Goal: Leave review/rating: Share an evaluation or opinion about a product, service, or content

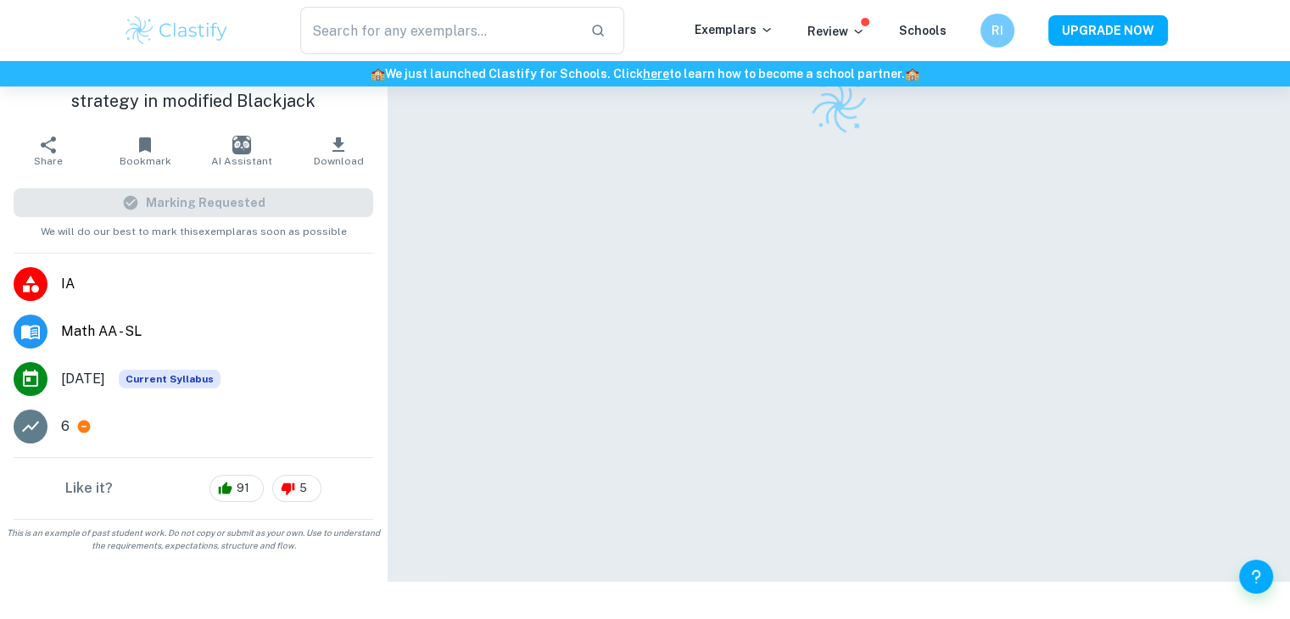
scroll to position [87, 0]
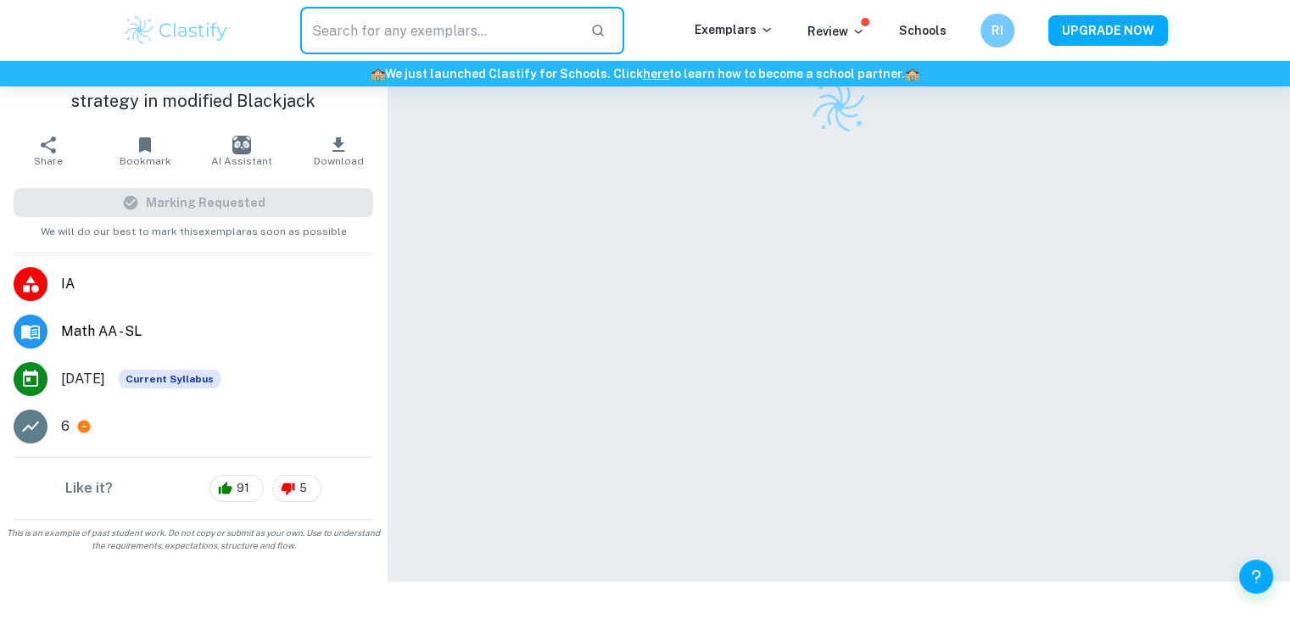
click at [513, 21] on input "text" at bounding box center [438, 31] width 277 height 48
type input "volume"
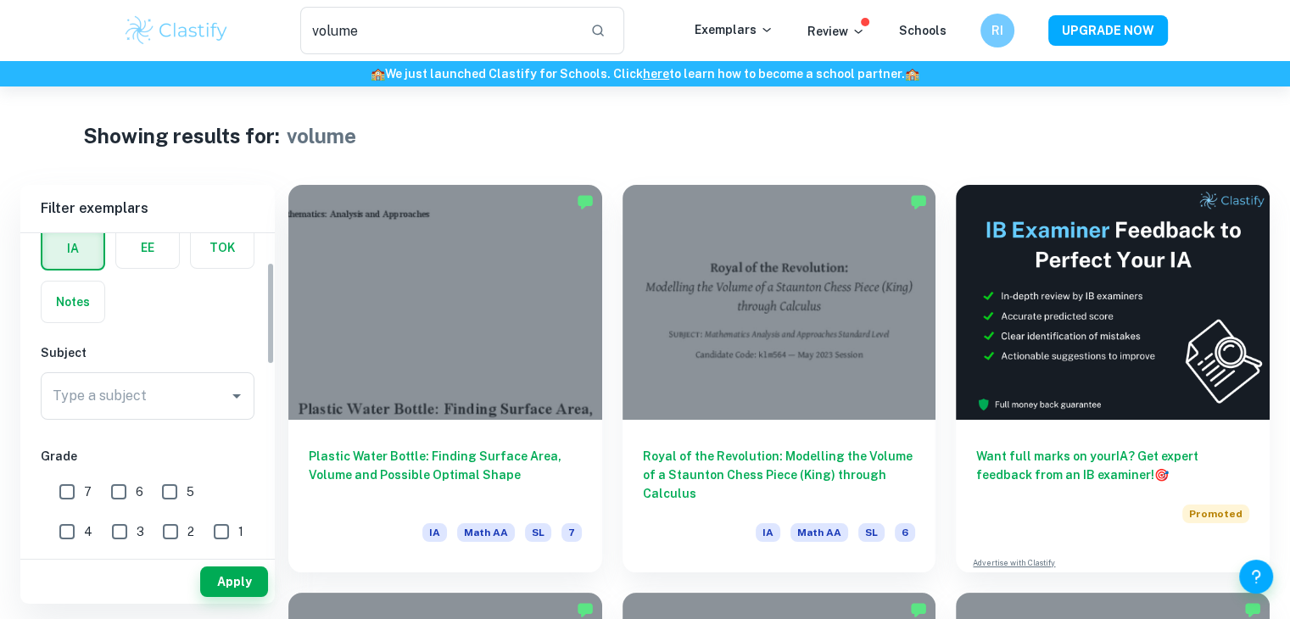
scroll to position [170, 0]
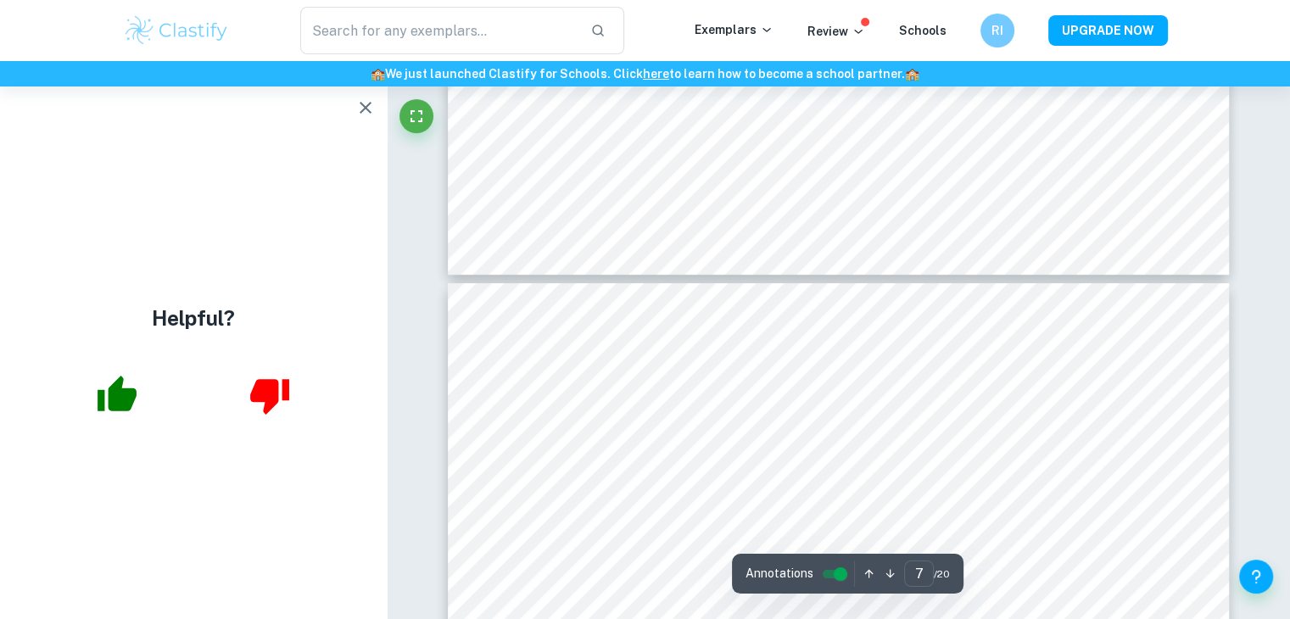
scroll to position [6279, 0]
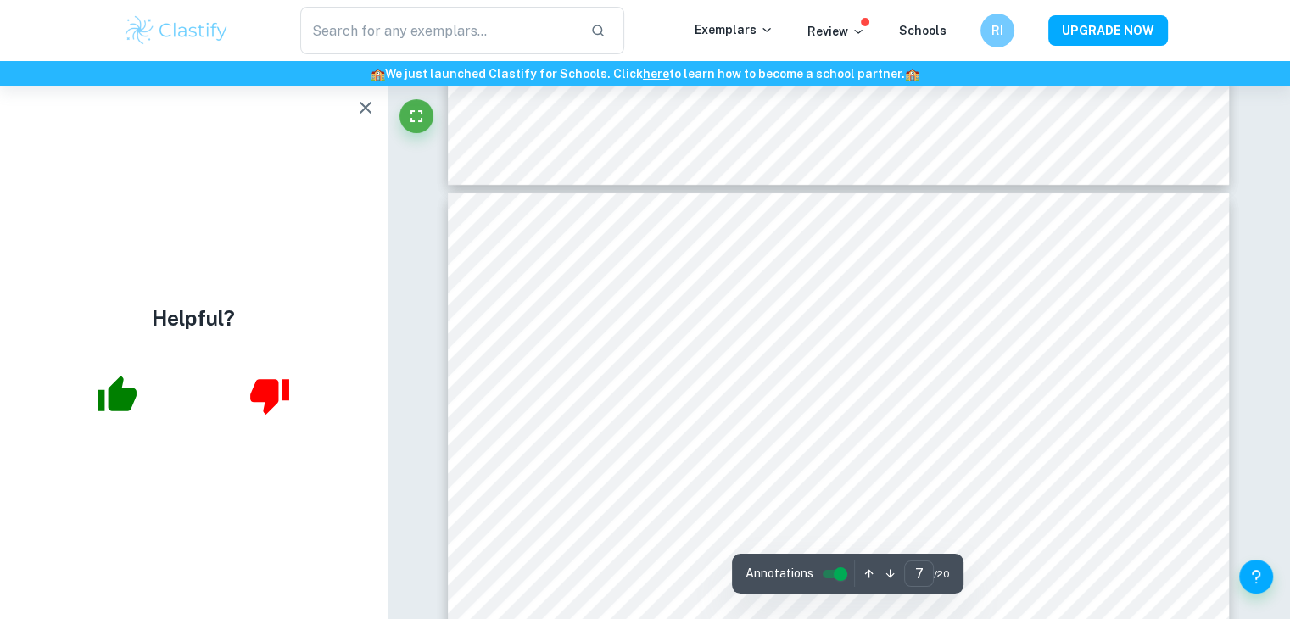
click at [366, 111] on icon "button" at bounding box center [365, 108] width 20 height 20
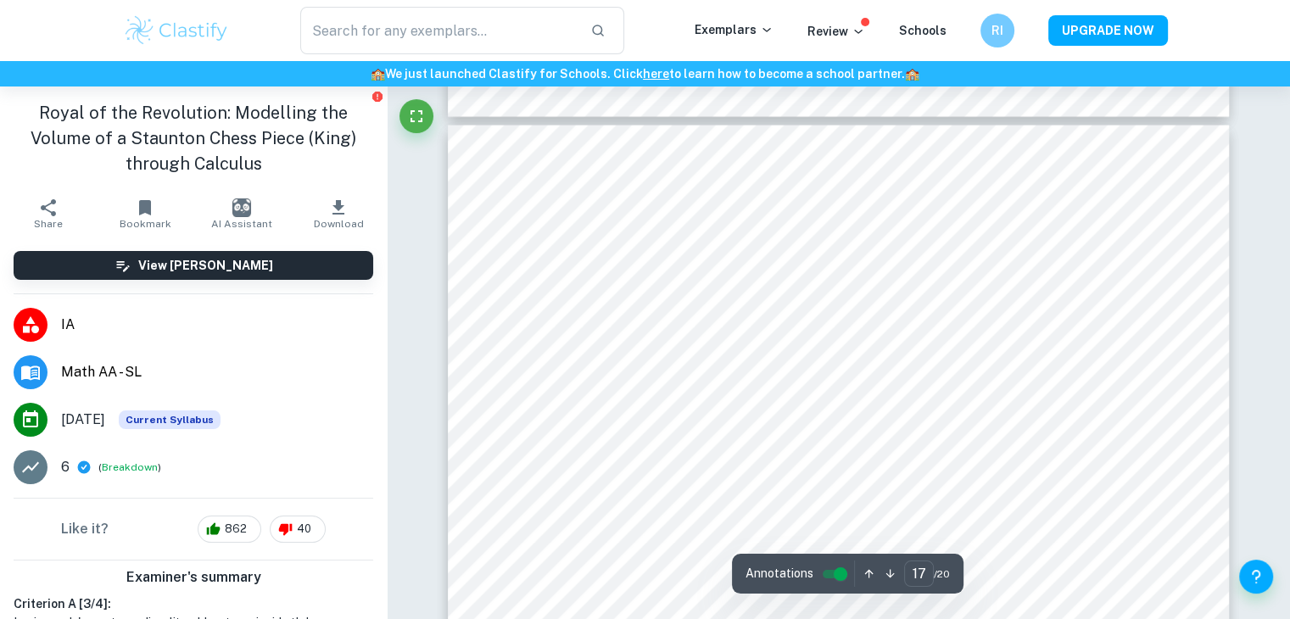
scroll to position [16798, 0]
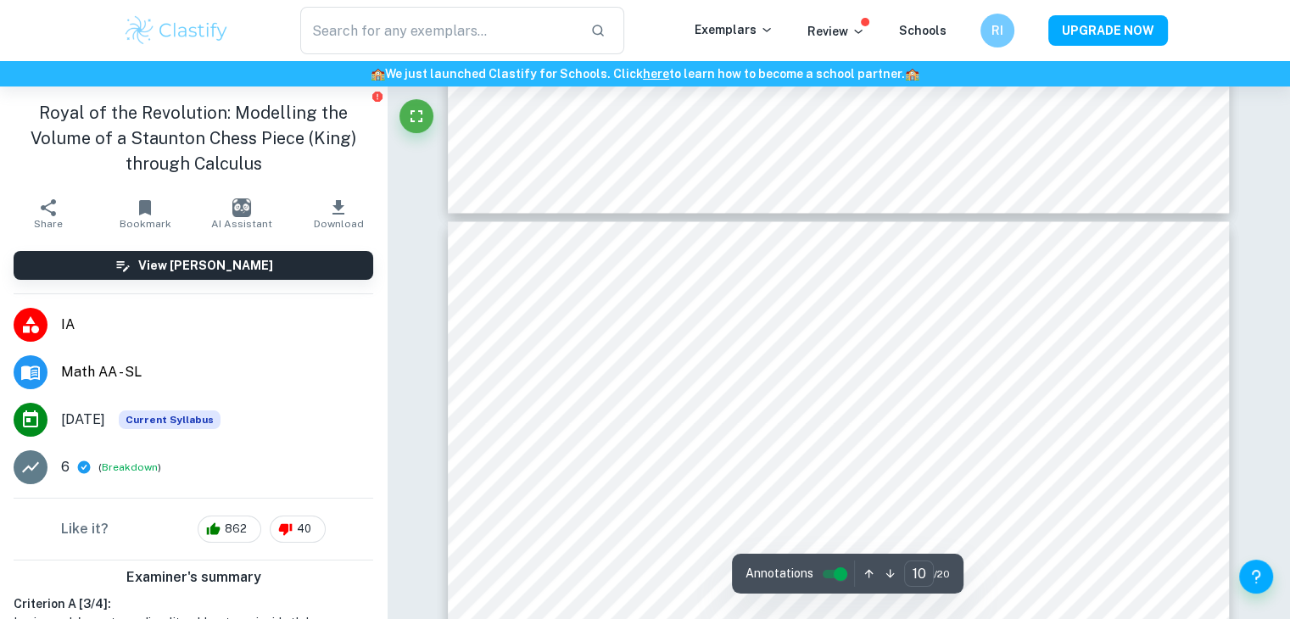
type input "9"
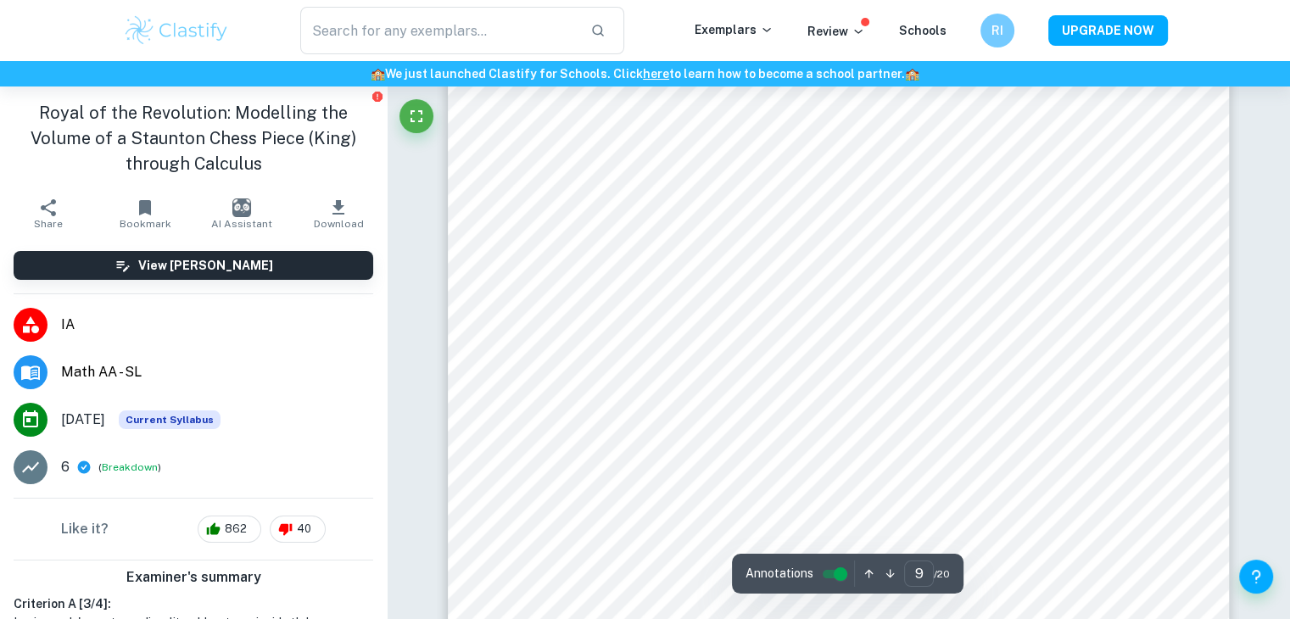
scroll to position [8654, 0]
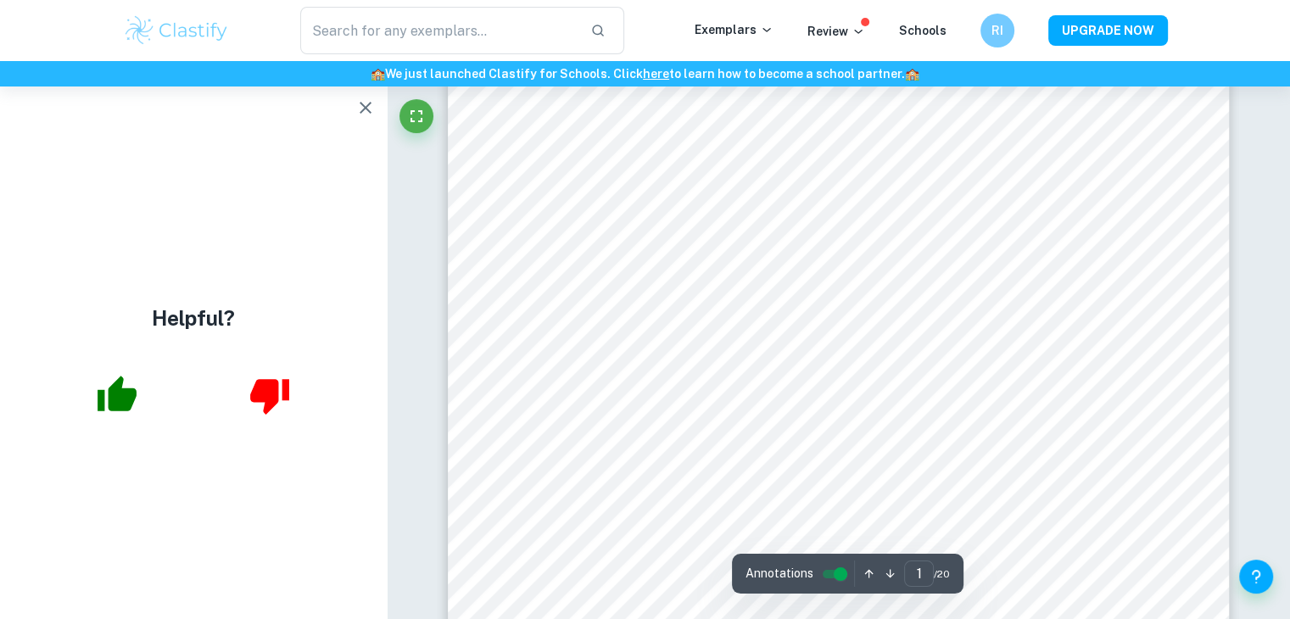
scroll to position [171, 0]
click at [356, 113] on icon "button" at bounding box center [365, 108] width 20 height 20
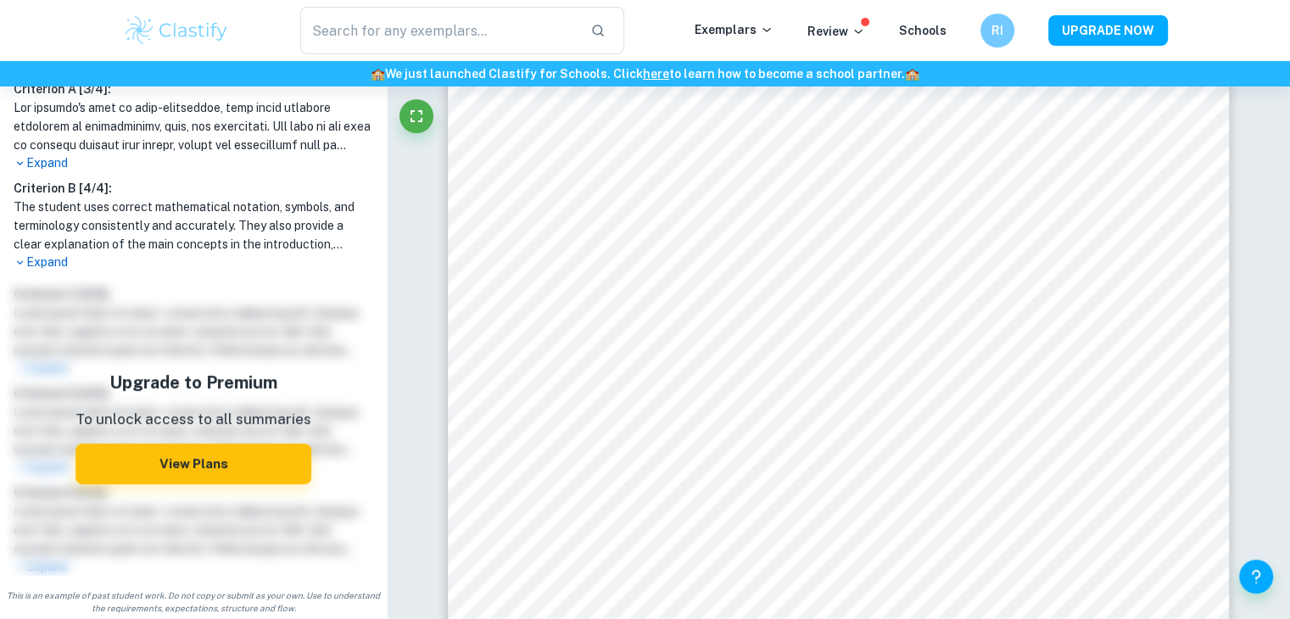
scroll to position [517, 0]
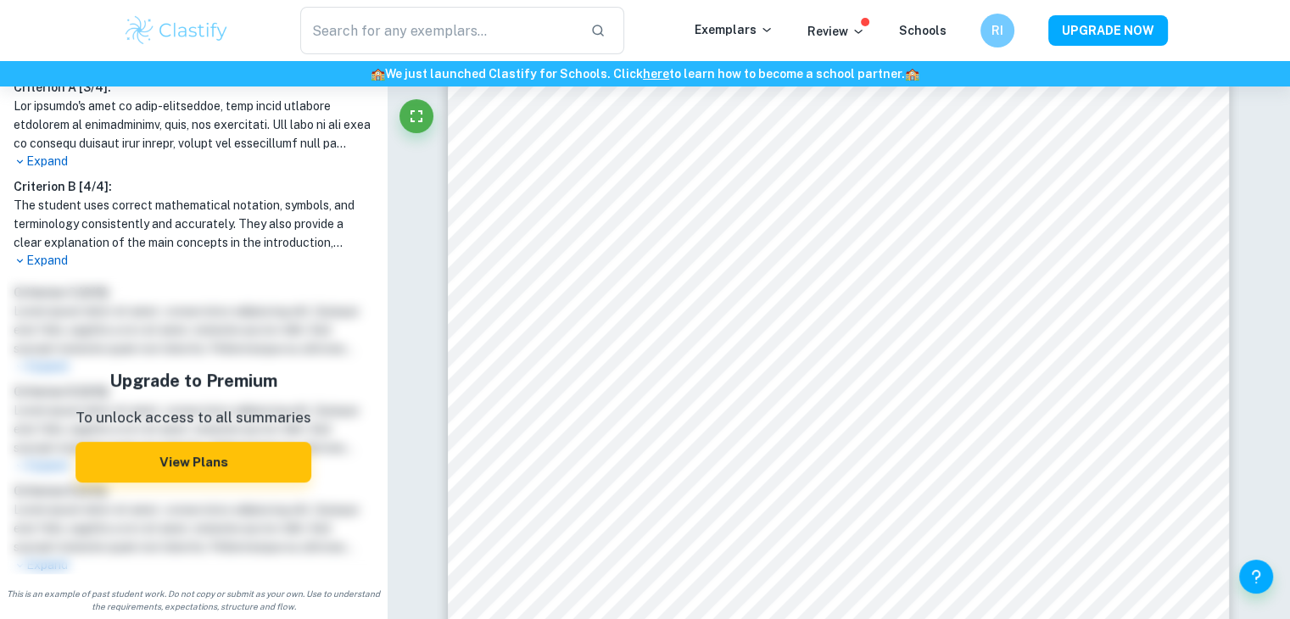
click at [43, 262] on p "Expand" at bounding box center [194, 261] width 360 height 18
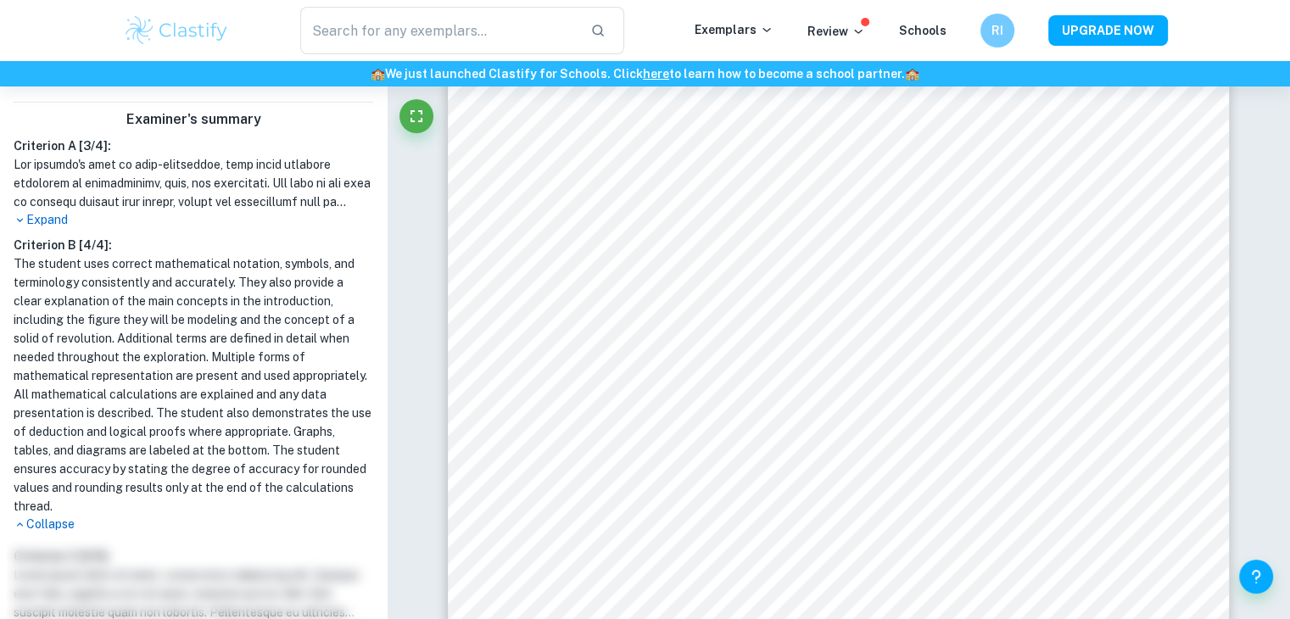
scroll to position [432, 0]
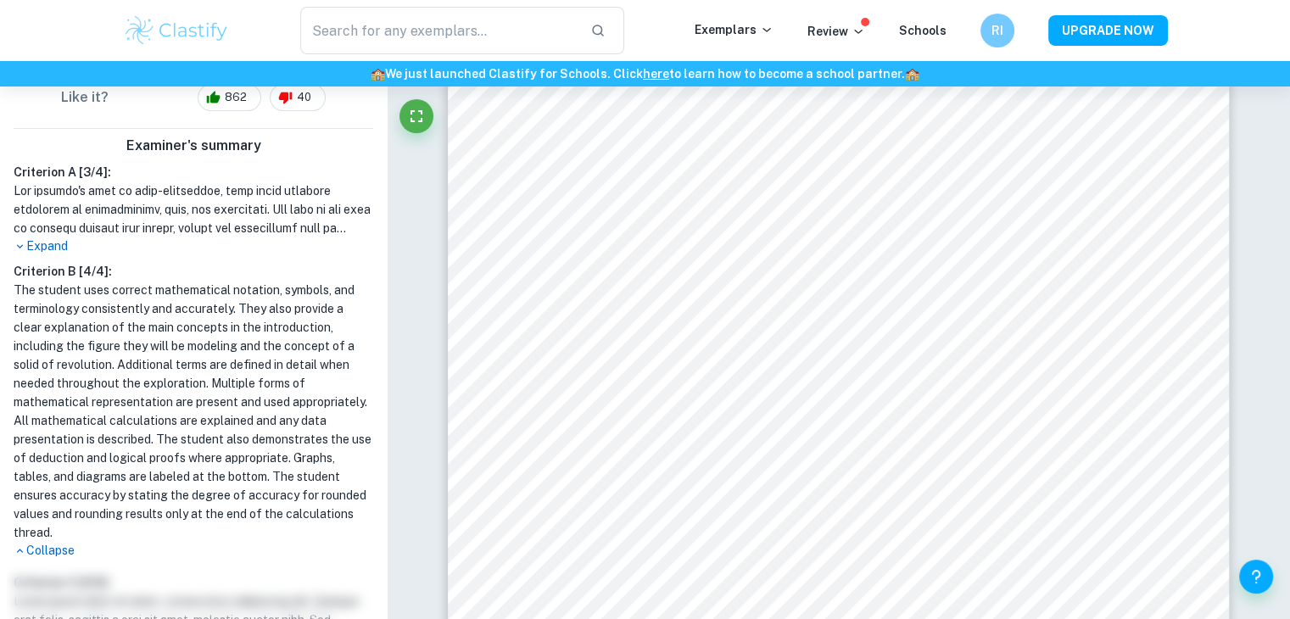
click at [56, 242] on p "Expand" at bounding box center [194, 247] width 360 height 18
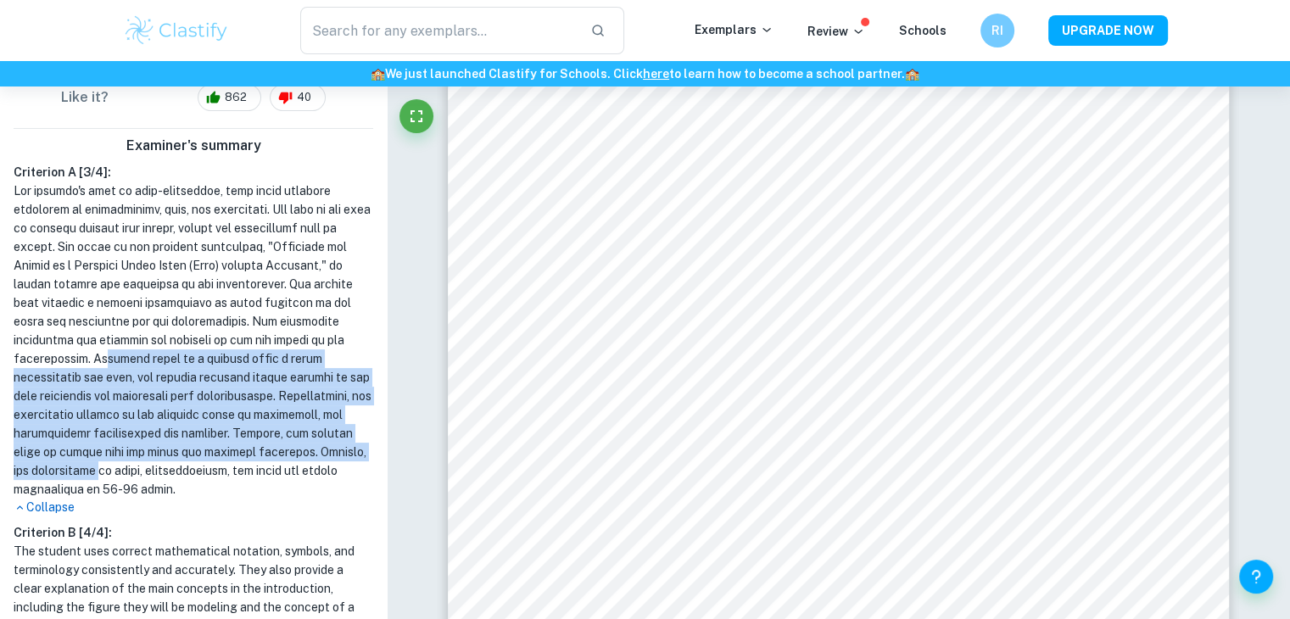
drag, startPoint x: 169, startPoint y: 364, endPoint x: 257, endPoint y: 475, distance: 141.9
click at [257, 475] on h1 at bounding box center [194, 340] width 360 height 317
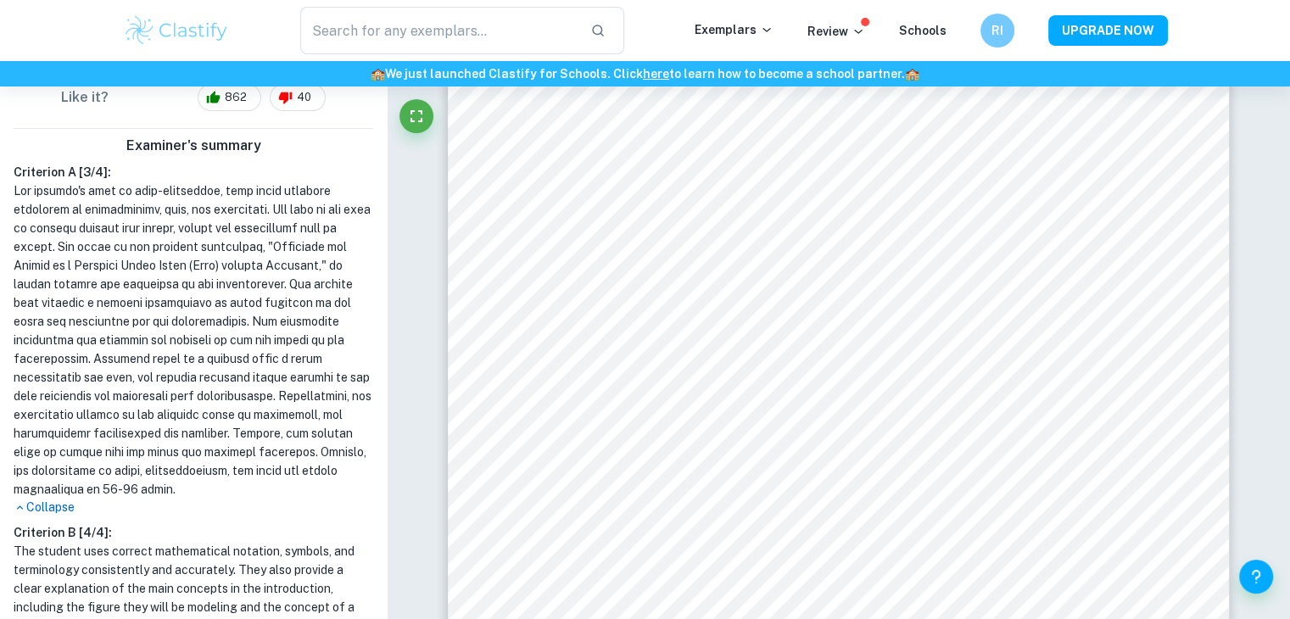
click at [265, 465] on h1 at bounding box center [194, 340] width 360 height 317
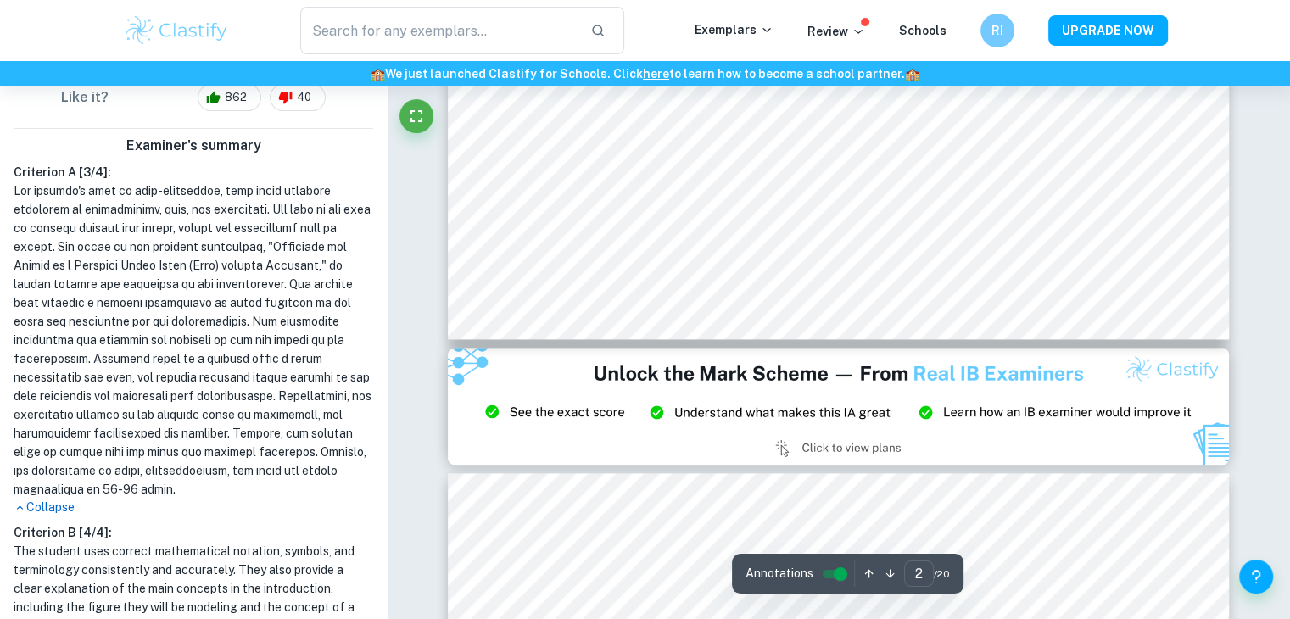
type input "3"
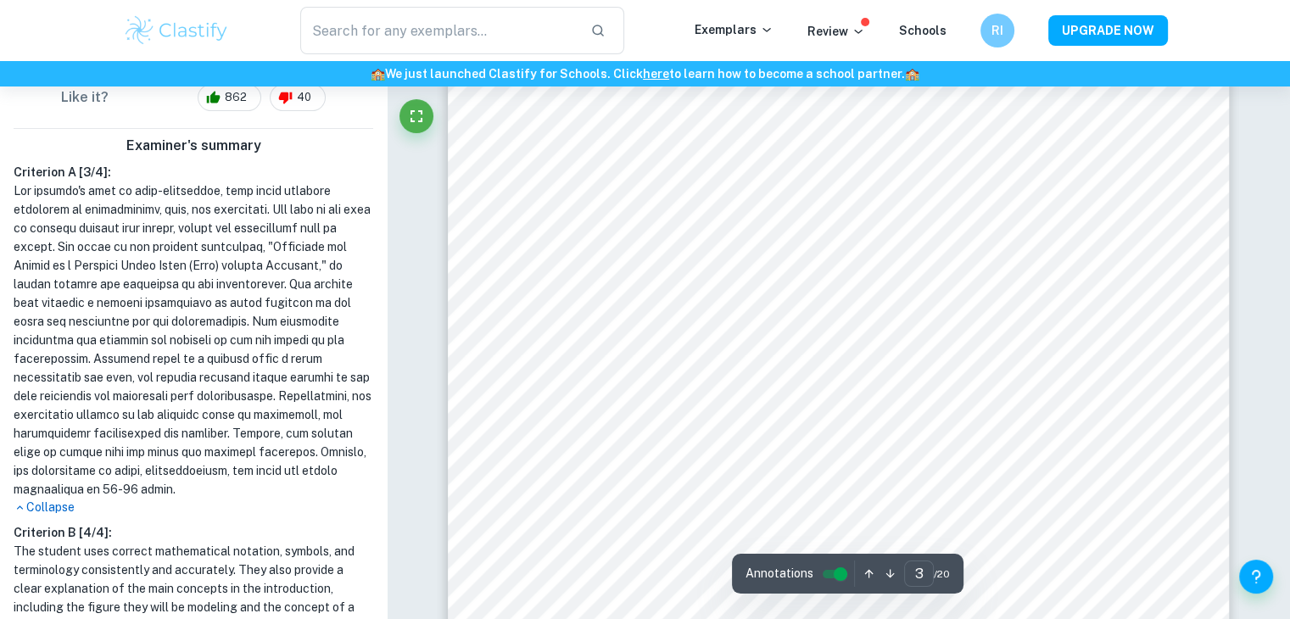
scroll to position [2462, 0]
